Goal: Transaction & Acquisition: Purchase product/service

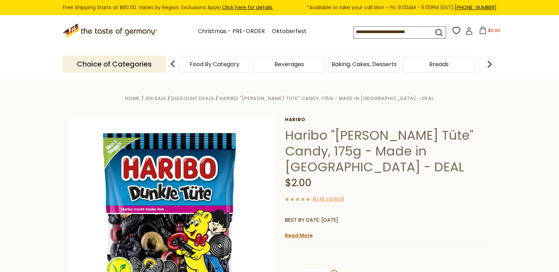
click at [418, 31] on input at bounding box center [387, 32] width 67 height 10
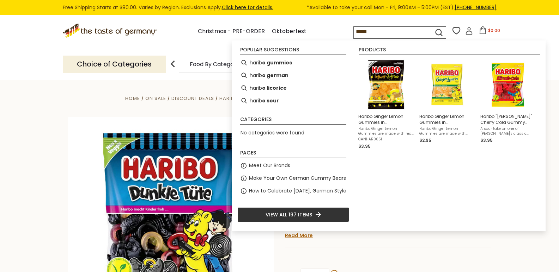
type input "******"
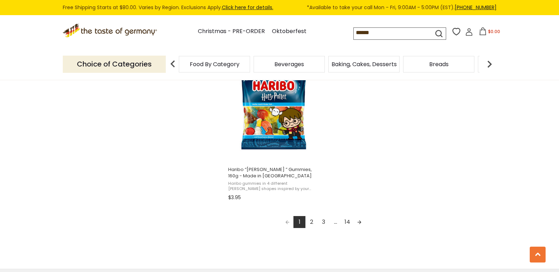
click at [310, 219] on link "2" at bounding box center [311, 222] width 12 height 12
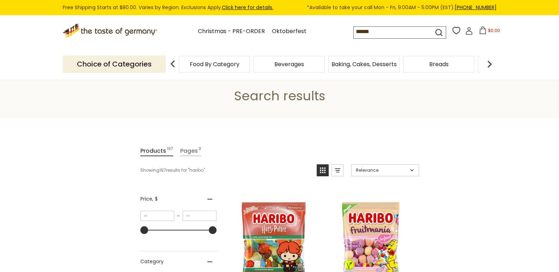
scroll to position [35, 0]
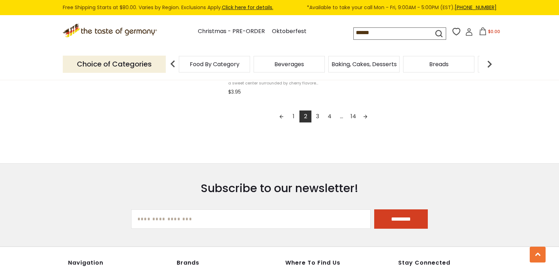
click at [315, 112] on link "3" at bounding box center [317, 117] width 12 height 12
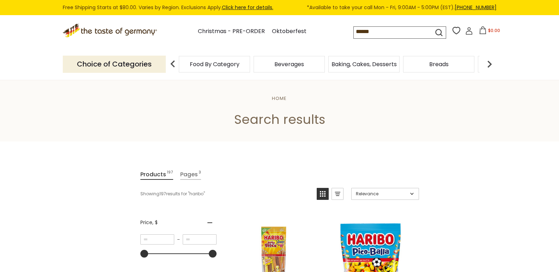
click at [407, 31] on input "******" at bounding box center [387, 32] width 67 height 10
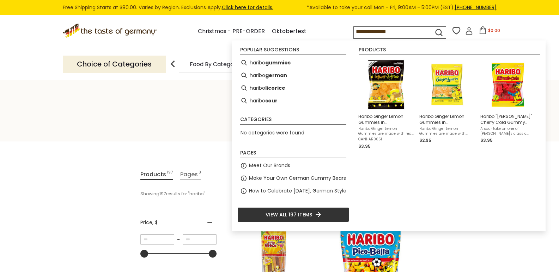
type input "**********"
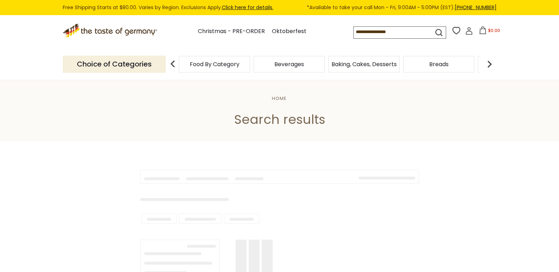
type input "**********"
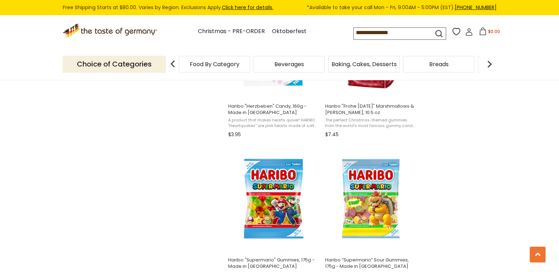
scroll to position [740, 0]
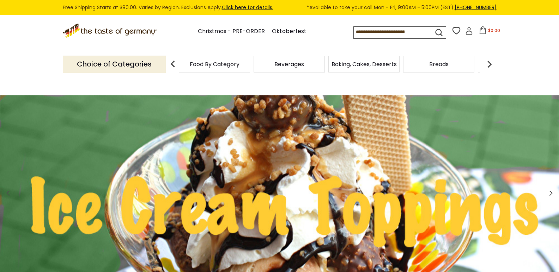
click at [394, 30] on input at bounding box center [387, 32] width 67 height 10
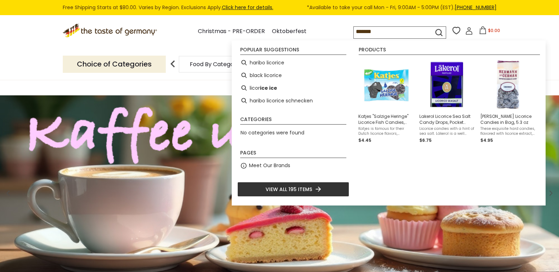
type input "********"
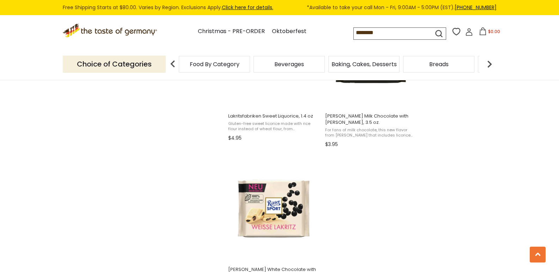
scroll to position [846, 0]
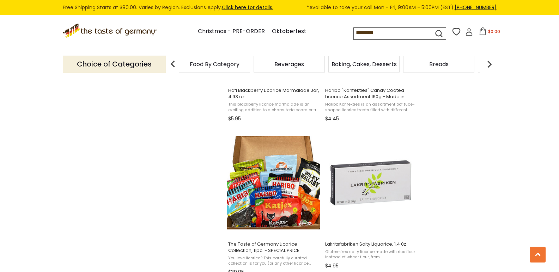
click at [389, 38] on input "********" at bounding box center [387, 33] width 67 height 10
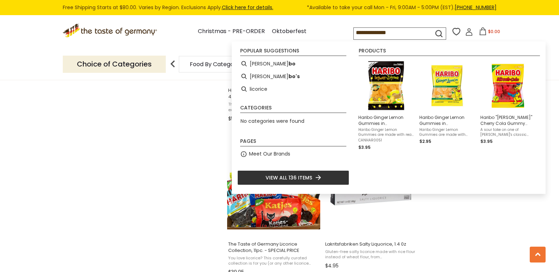
type input "**********"
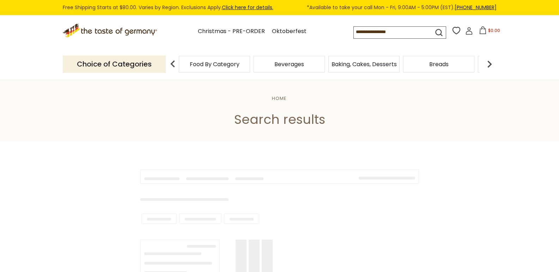
type input "**********"
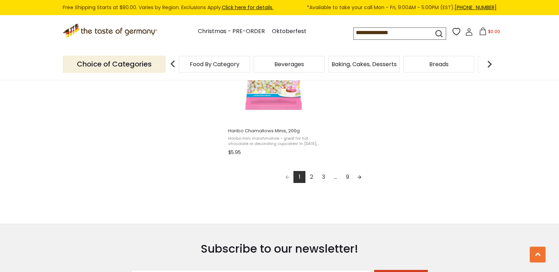
scroll to position [1304, 0]
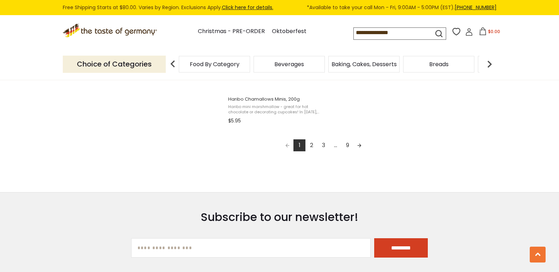
click at [349, 146] on link "9" at bounding box center [347, 146] width 12 height 12
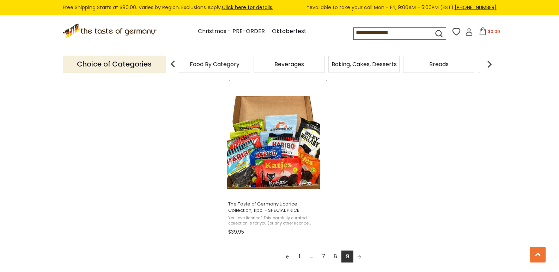
scroll to position [1198, 0]
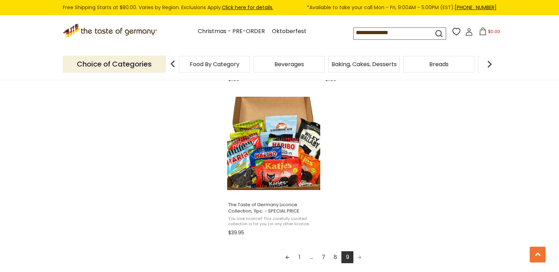
click at [335, 259] on link "8" at bounding box center [335, 258] width 12 height 12
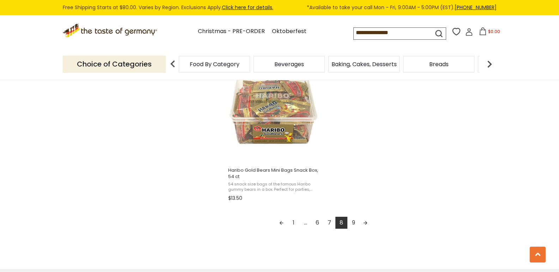
scroll to position [1234, 0]
click at [328, 221] on link "7" at bounding box center [329, 222] width 12 height 12
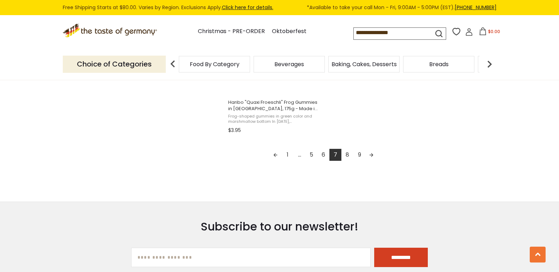
scroll to position [1304, 0]
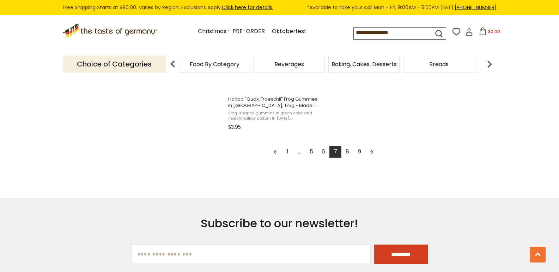
click at [322, 153] on link "6" at bounding box center [323, 152] width 12 height 12
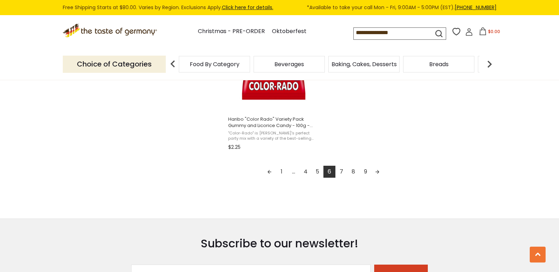
scroll to position [1304, 0]
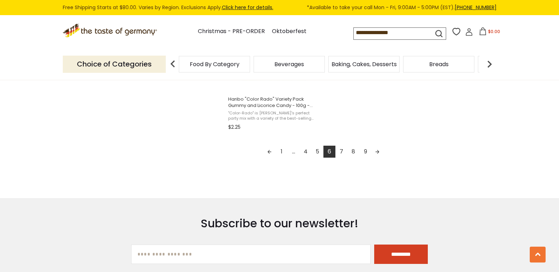
click at [317, 146] on link "5" at bounding box center [317, 152] width 12 height 12
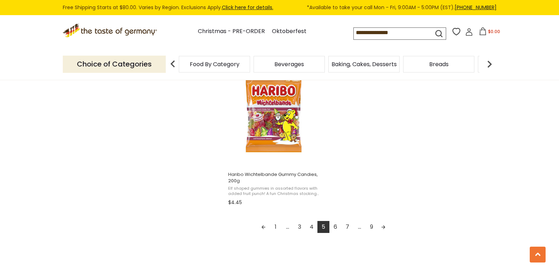
scroll to position [1339, 0]
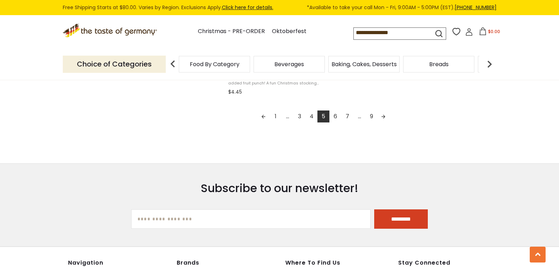
click at [310, 116] on link "4" at bounding box center [311, 117] width 12 height 12
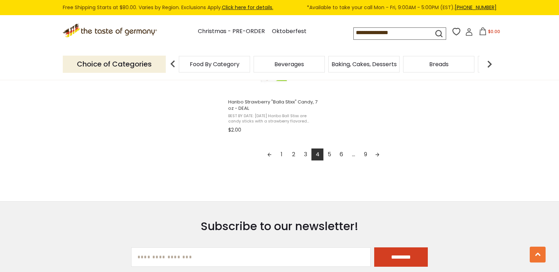
scroll to position [1304, 0]
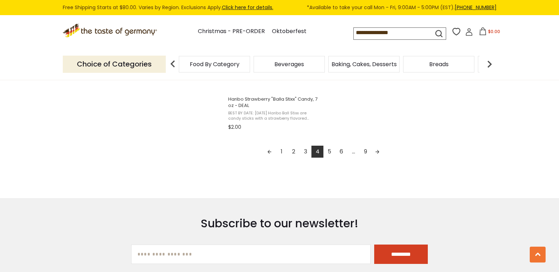
click at [304, 150] on link "3" at bounding box center [305, 152] width 12 height 12
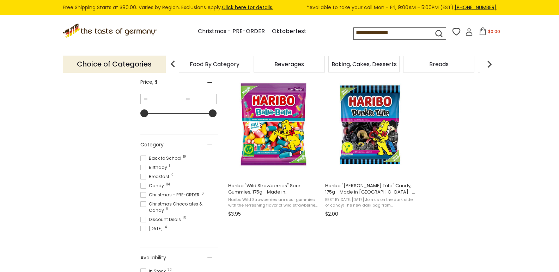
scroll to position [141, 0]
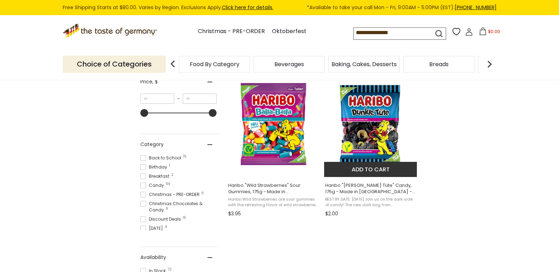
click at [382, 142] on img "Haribo" at bounding box center [370, 124] width 93 height 93
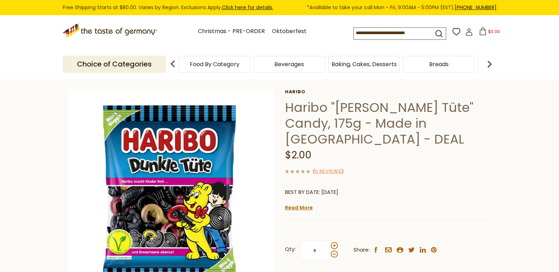
scroll to position [106, 0]
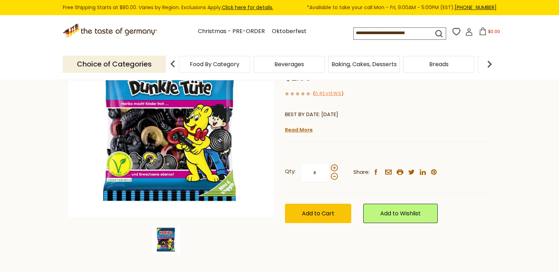
drag, startPoint x: 318, startPoint y: 155, endPoint x: 310, endPoint y: 155, distance: 7.8
click at [310, 163] on input "*" at bounding box center [314, 172] width 29 height 19
click at [324, 210] on span "Add to Cart" at bounding box center [318, 214] width 32 height 8
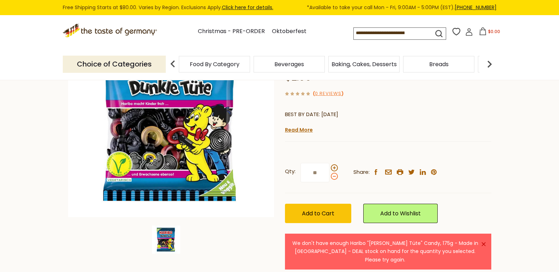
click at [334, 173] on span at bounding box center [334, 176] width 7 height 7
click at [329, 163] on input "**" at bounding box center [314, 172] width 29 height 19
click at [334, 173] on span at bounding box center [334, 176] width 7 height 7
click at [329, 163] on input "**" at bounding box center [314, 172] width 29 height 19
type input "*"
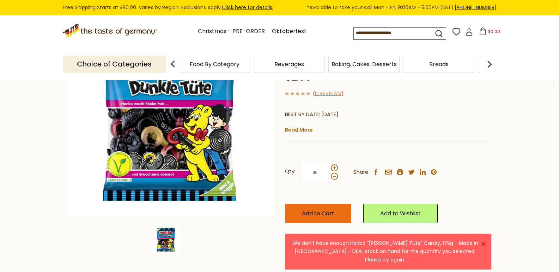
click at [334, 204] on button "Add to Cart" at bounding box center [318, 213] width 66 height 19
click at [322, 163] on input "**" at bounding box center [314, 172] width 29 height 19
type input "*"
click at [312, 210] on span "Add to Cart" at bounding box center [318, 214] width 32 height 8
drag, startPoint x: 318, startPoint y: 156, endPoint x: 312, endPoint y: 158, distance: 6.2
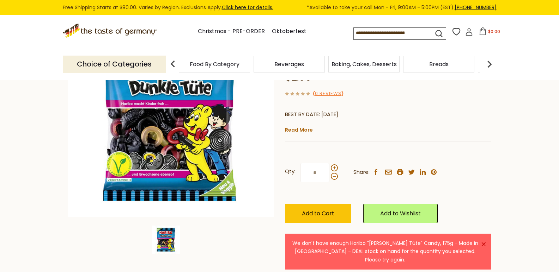
click at [312, 163] on input "*" at bounding box center [314, 172] width 29 height 19
type input "*"
click at [285, 204] on button "Add to Cart" at bounding box center [318, 213] width 66 height 19
type input "*"
click at [285, 204] on button "Add to Cart" at bounding box center [318, 213] width 66 height 19
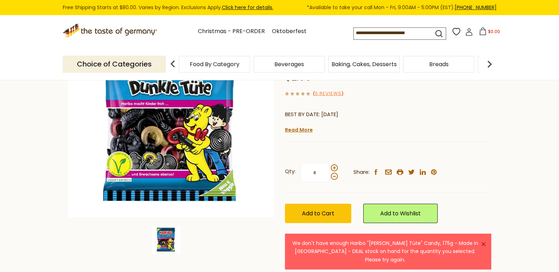
type input "*"
click at [285, 204] on button "Add to Cart" at bounding box center [318, 213] width 66 height 19
type input "*"
click at [285, 204] on button "Add to Cart" at bounding box center [318, 213] width 66 height 19
type input "*"
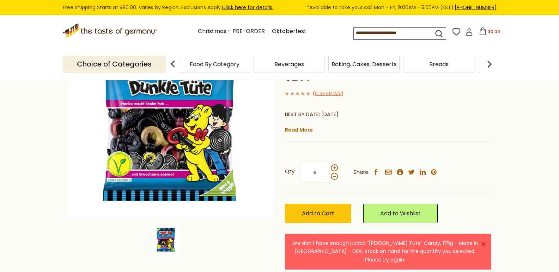
click at [285, 204] on button "Add to Cart" at bounding box center [318, 213] width 66 height 19
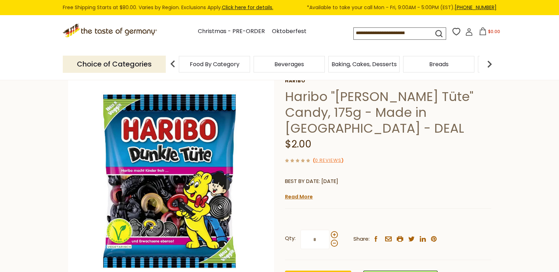
scroll to position [0, 0]
